Goal: Information Seeking & Learning: Learn about a topic

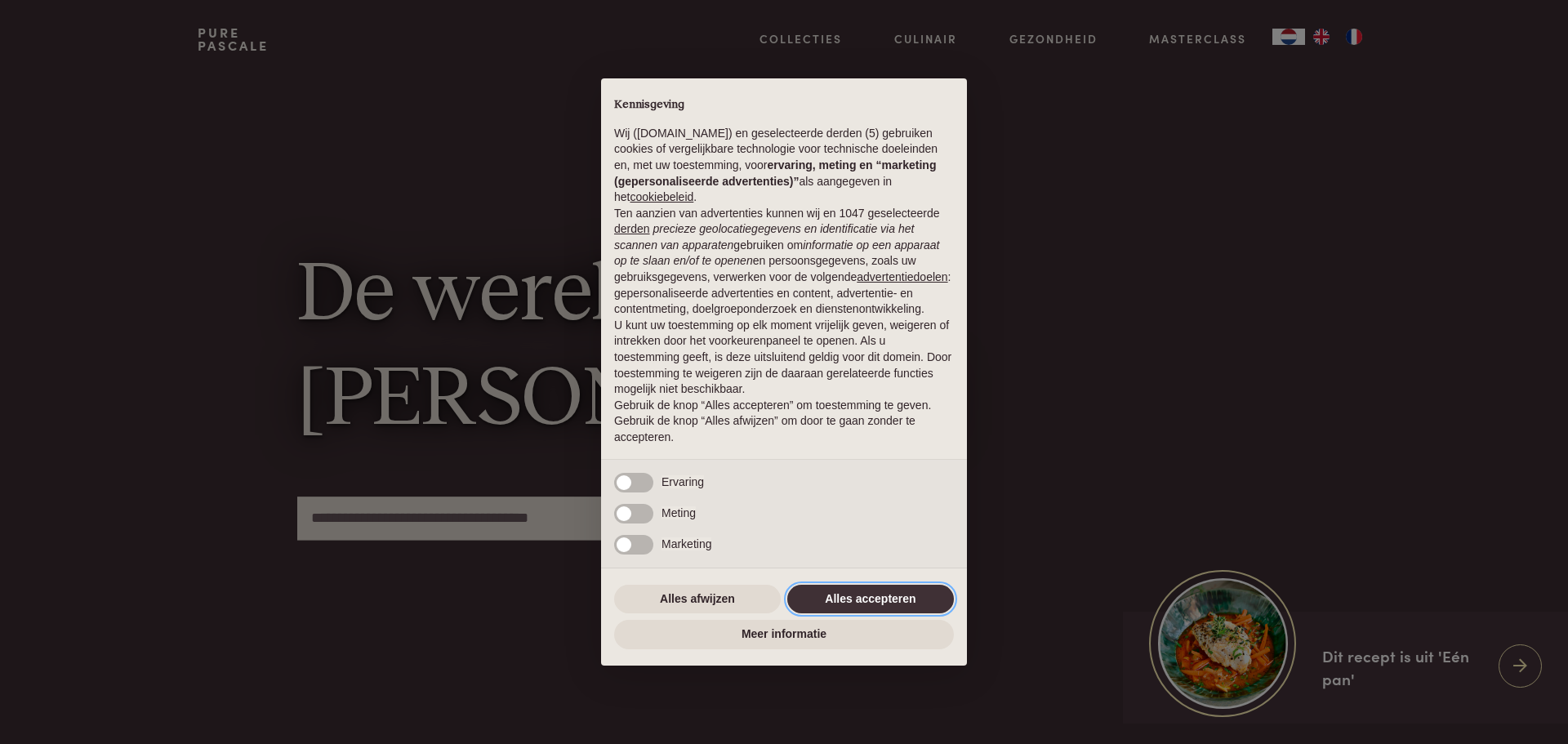
click at [884, 597] on button "Alles accepteren" at bounding box center [871, 599] width 167 height 29
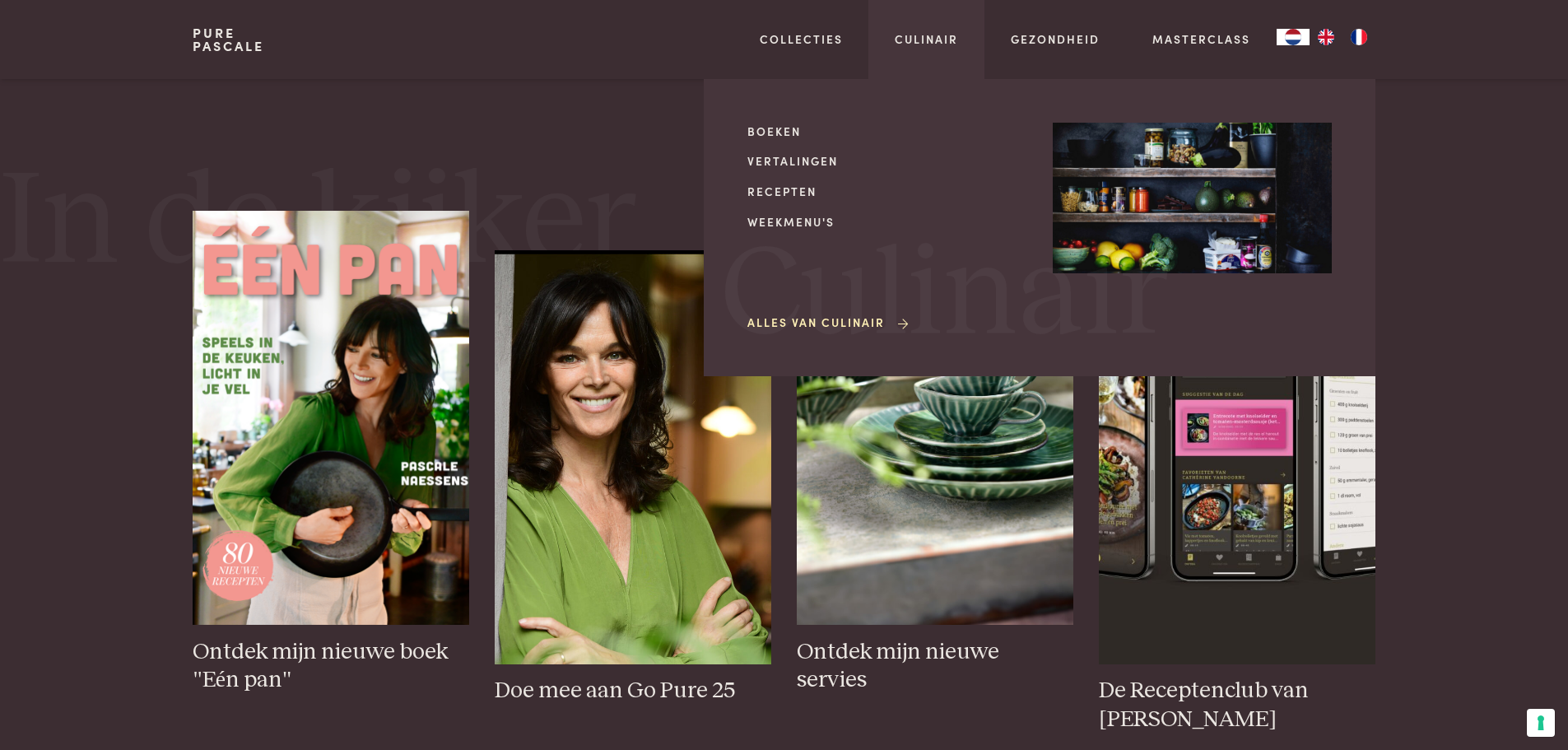
scroll to position [411, 0]
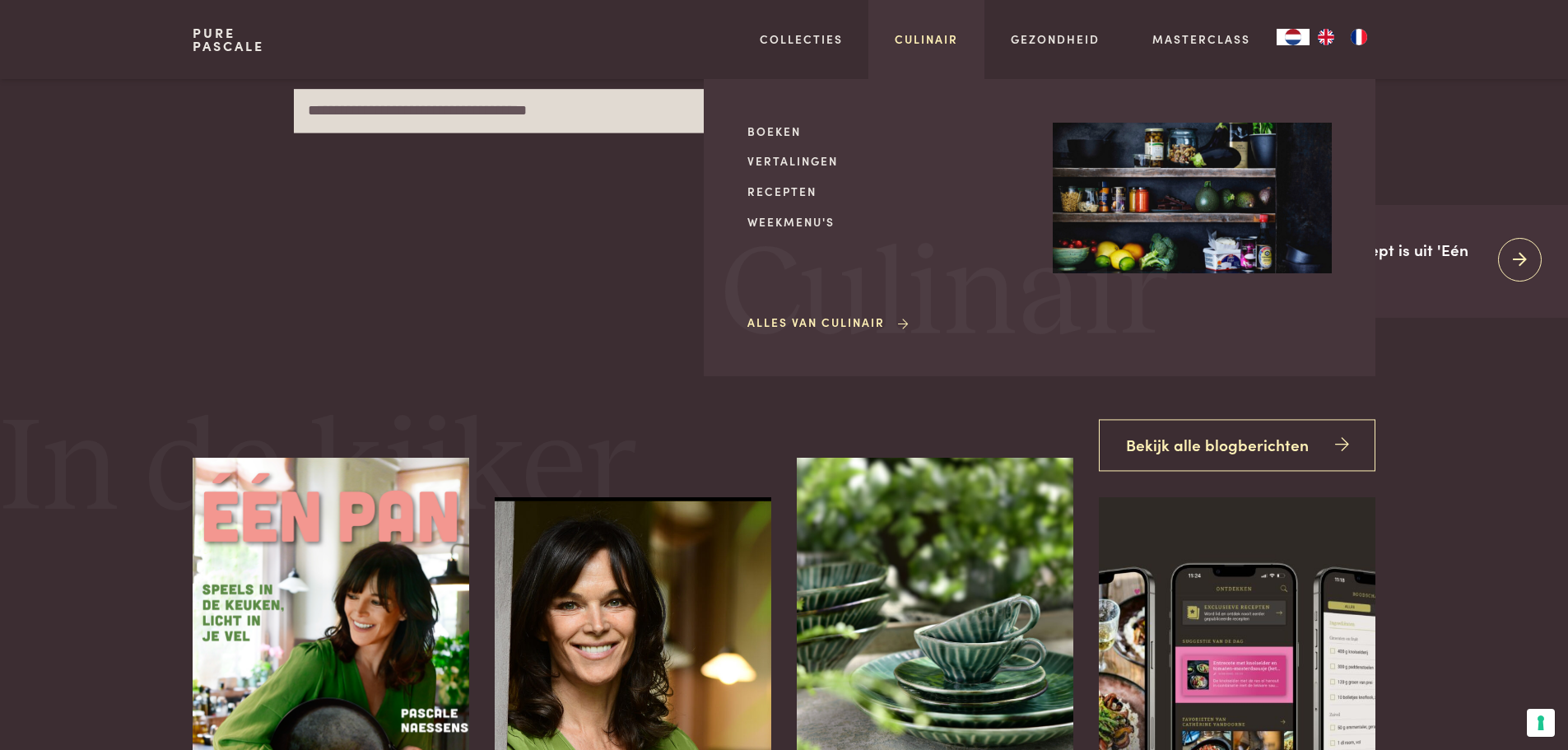
click at [940, 34] on link "Culinair" at bounding box center [926, 39] width 63 height 17
click at [903, 39] on link "Culinair" at bounding box center [926, 39] width 63 height 17
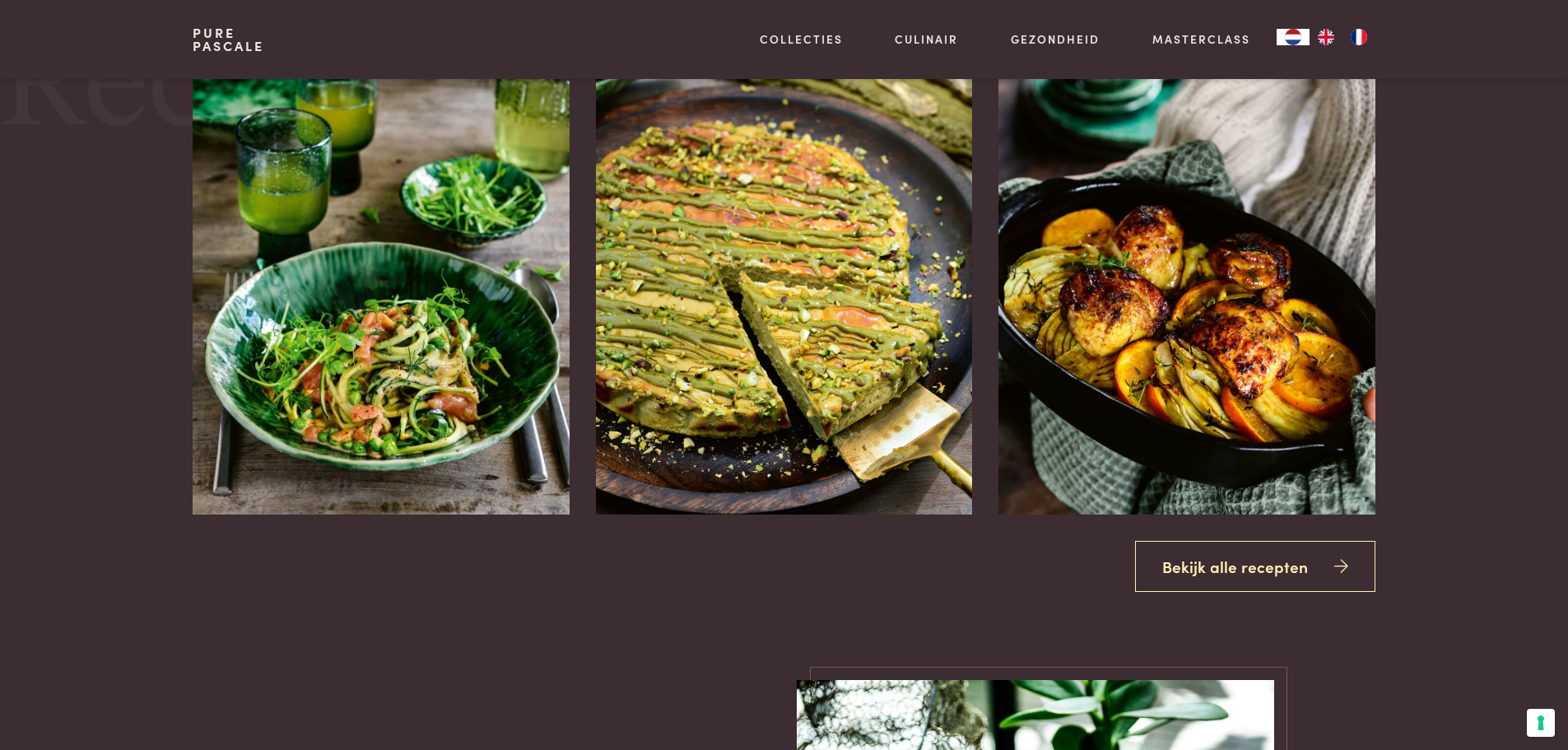
scroll to position [1811, 0]
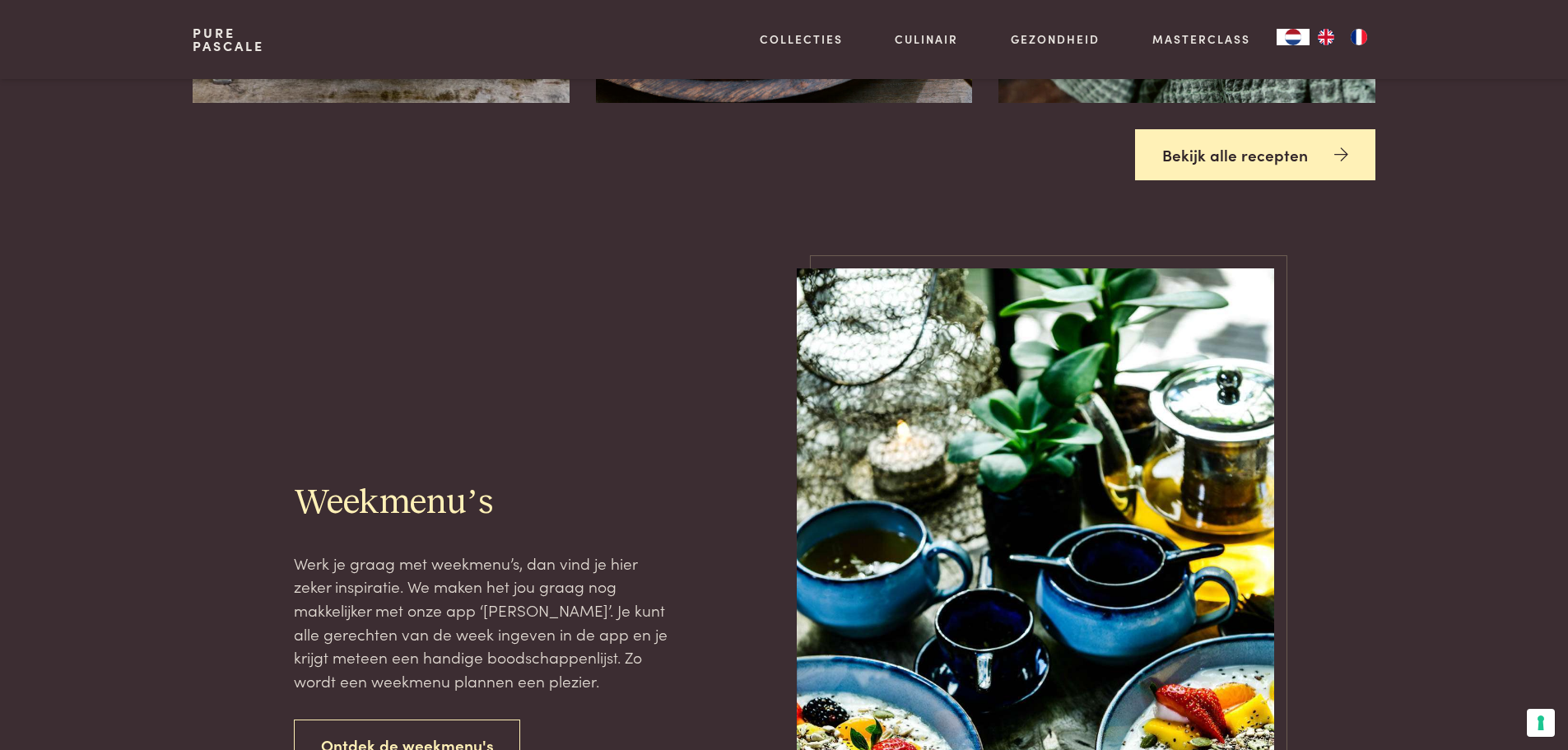
click at [1197, 152] on link "Bekijk alle recepten" at bounding box center [1255, 155] width 241 height 52
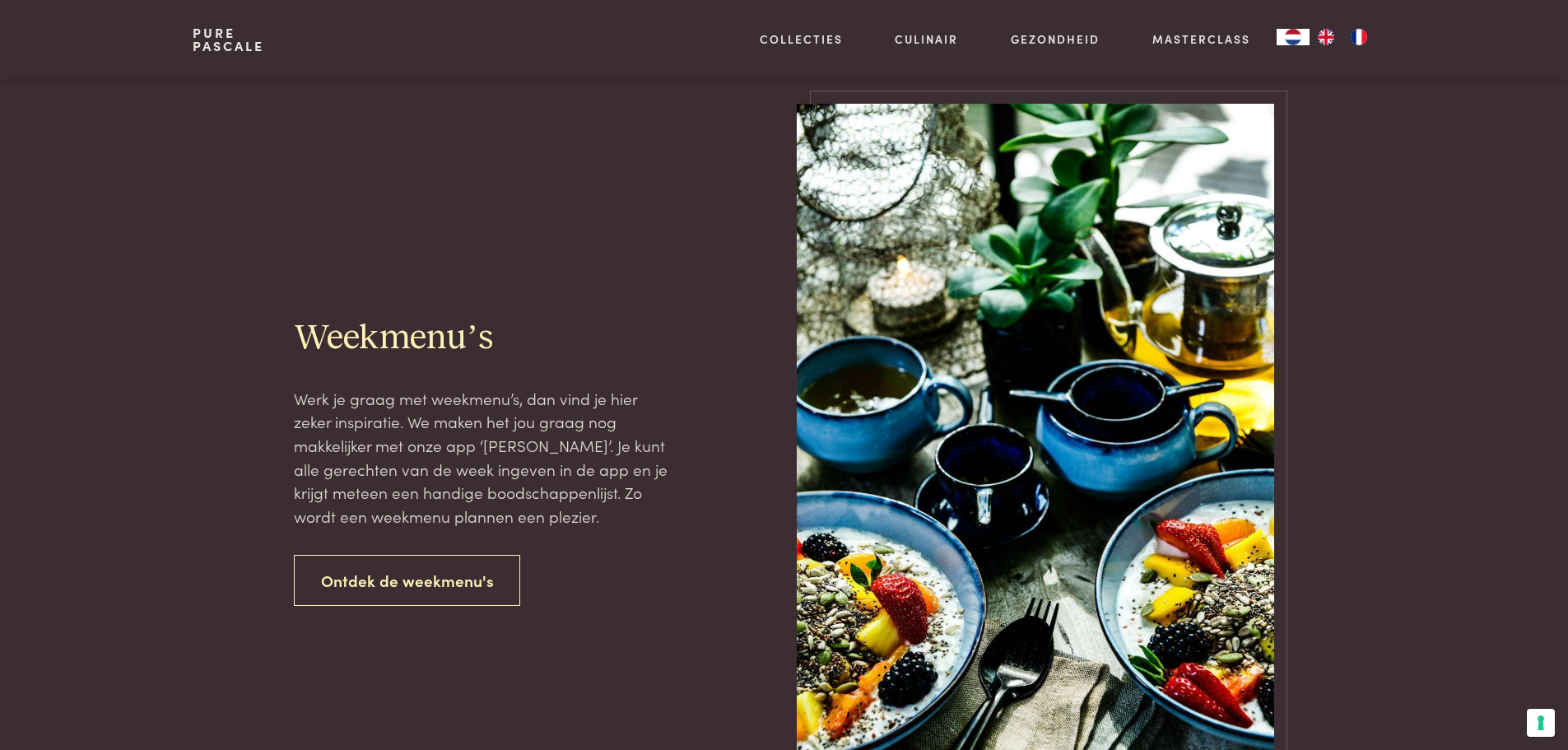
scroll to position [2058, 0]
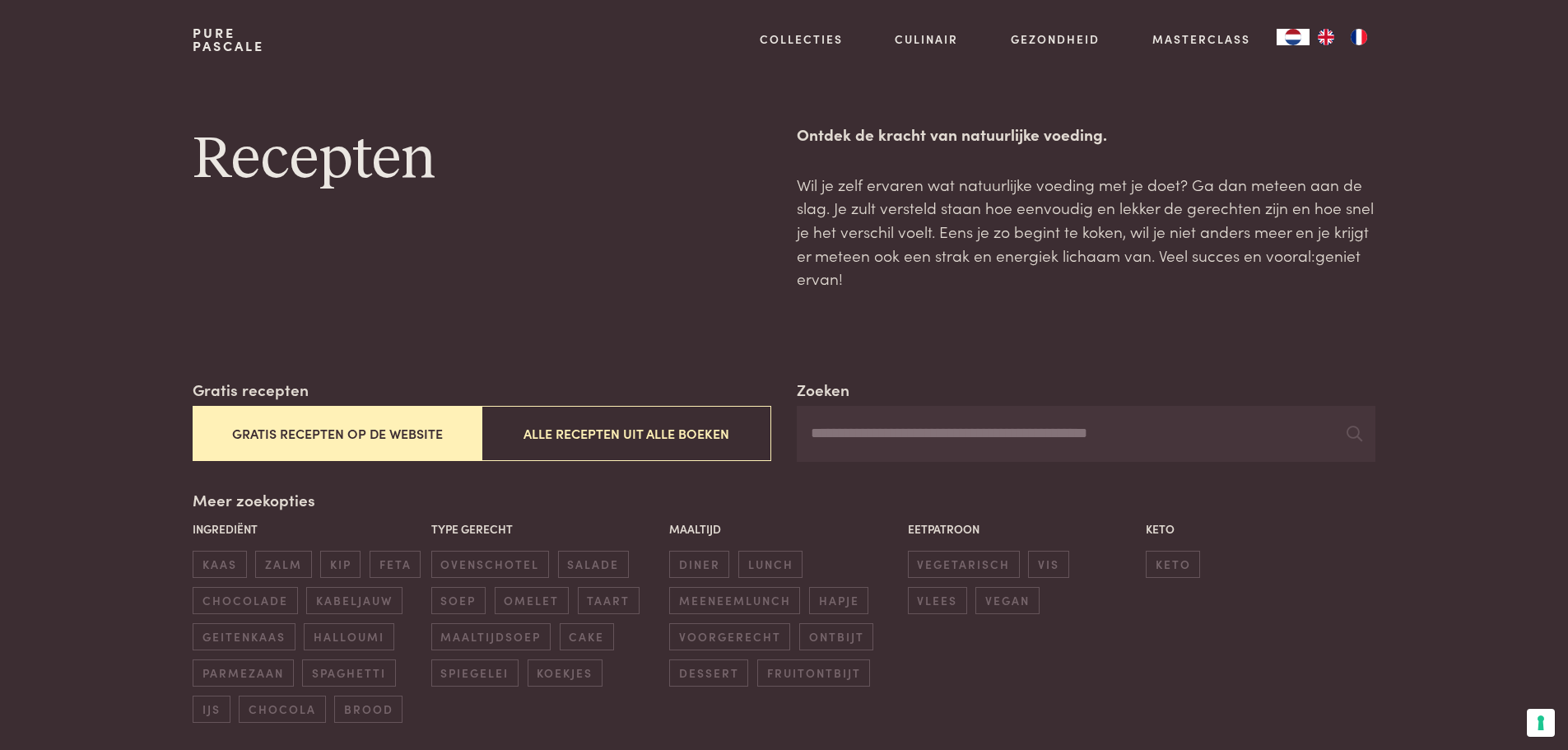
scroll to position [165, 0]
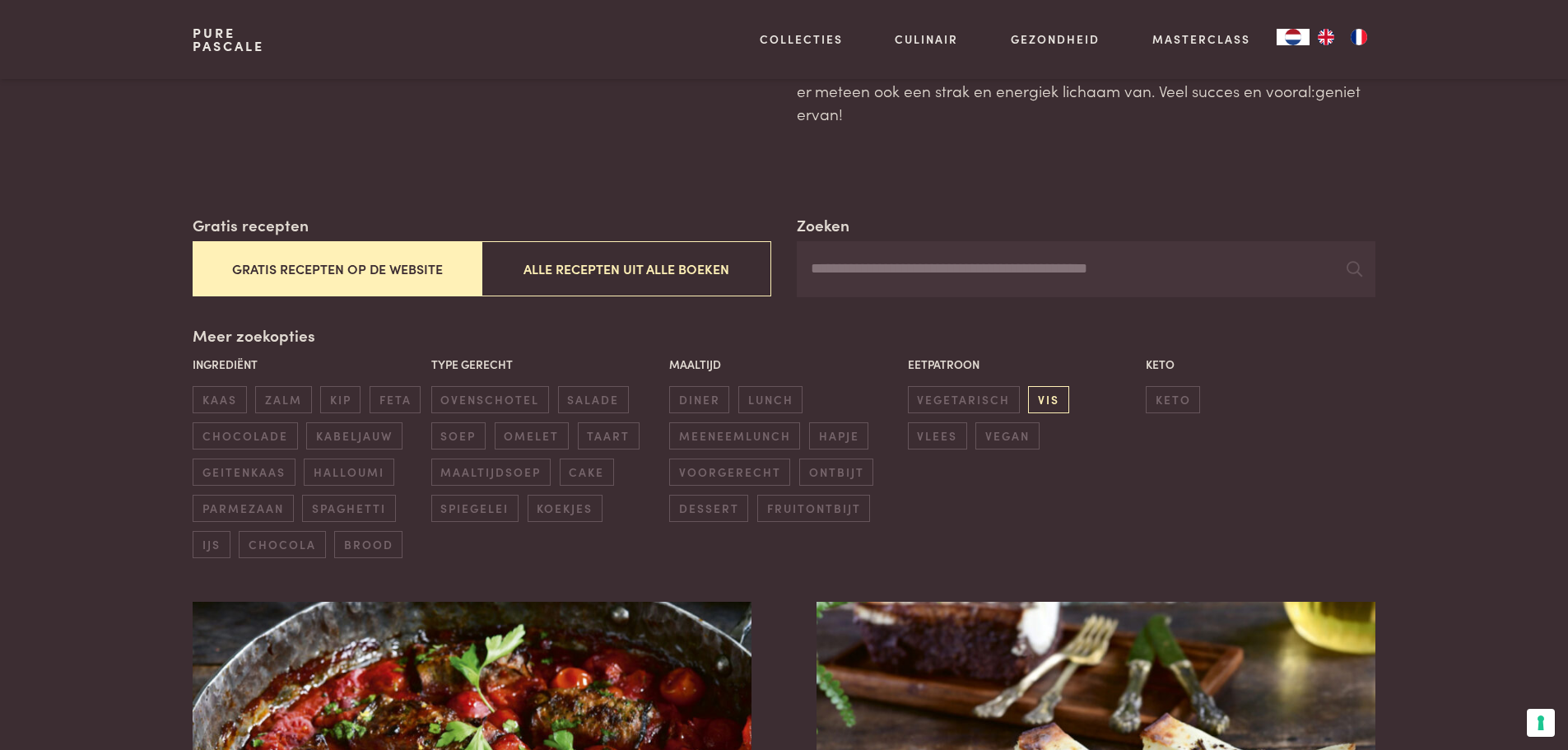
click at [1046, 404] on span "vis" at bounding box center [1048, 399] width 41 height 27
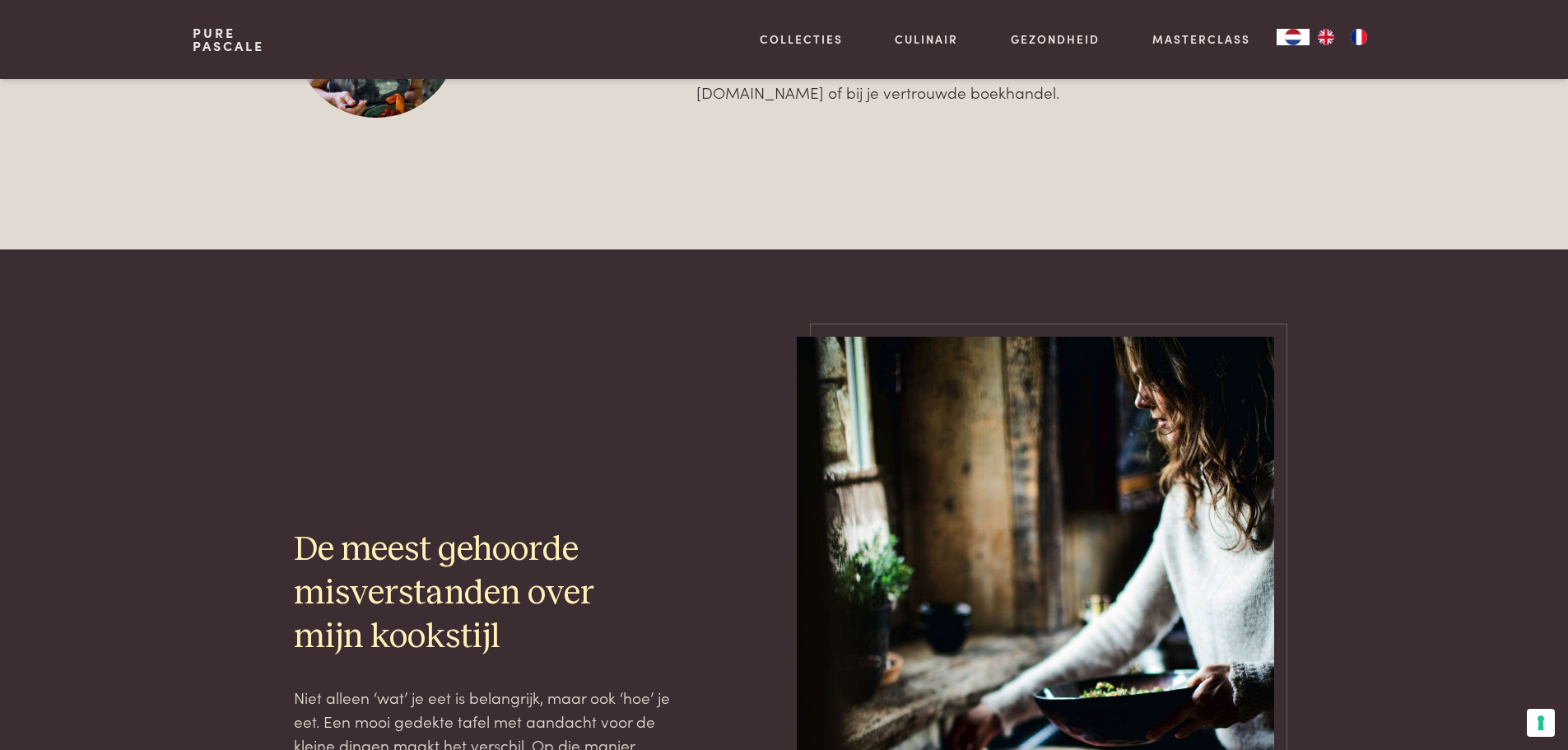
scroll to position [5643, 0]
